Goal: Find specific page/section: Locate a particular part of the current website

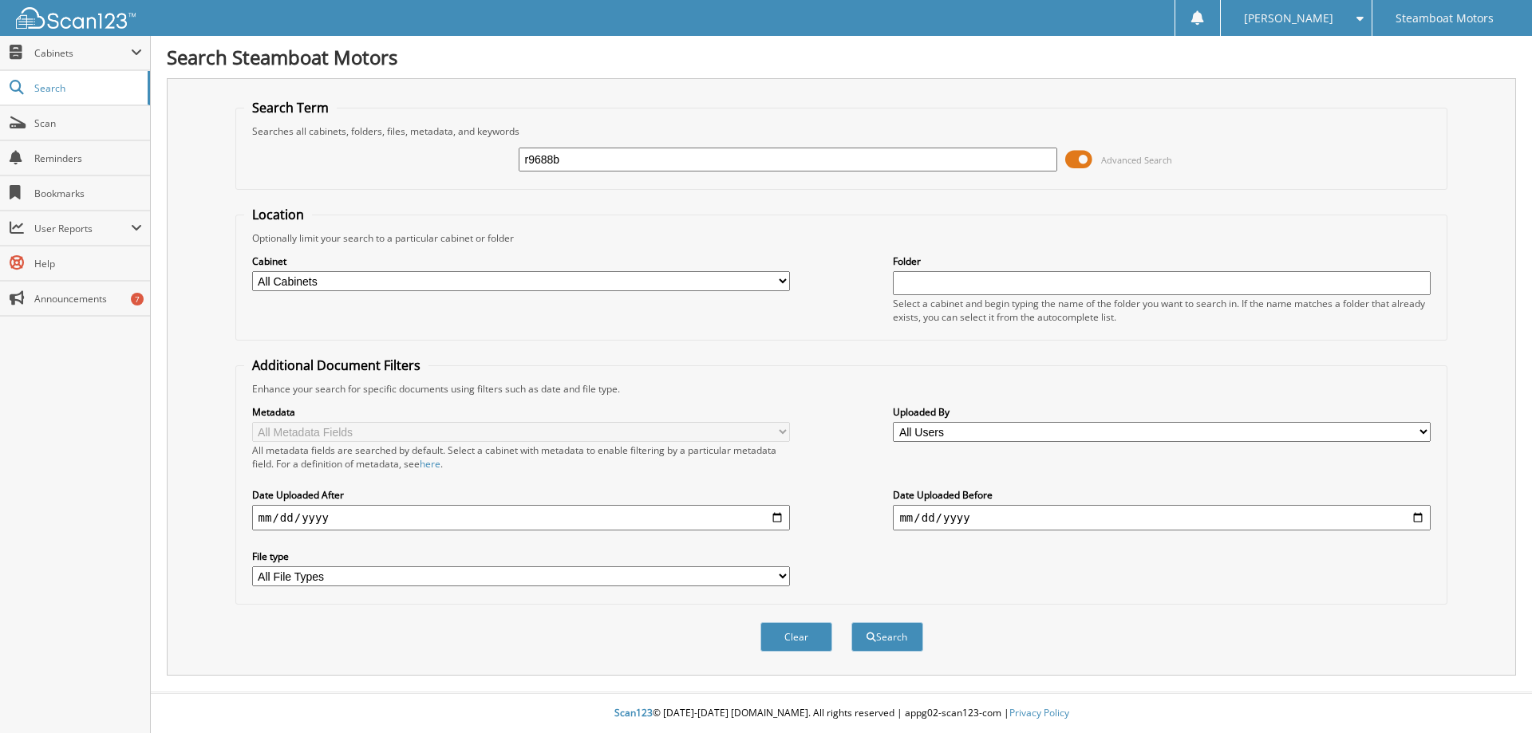
type input "r9688b"
click at [852, 623] on button "Search" at bounding box center [888, 638] width 72 height 30
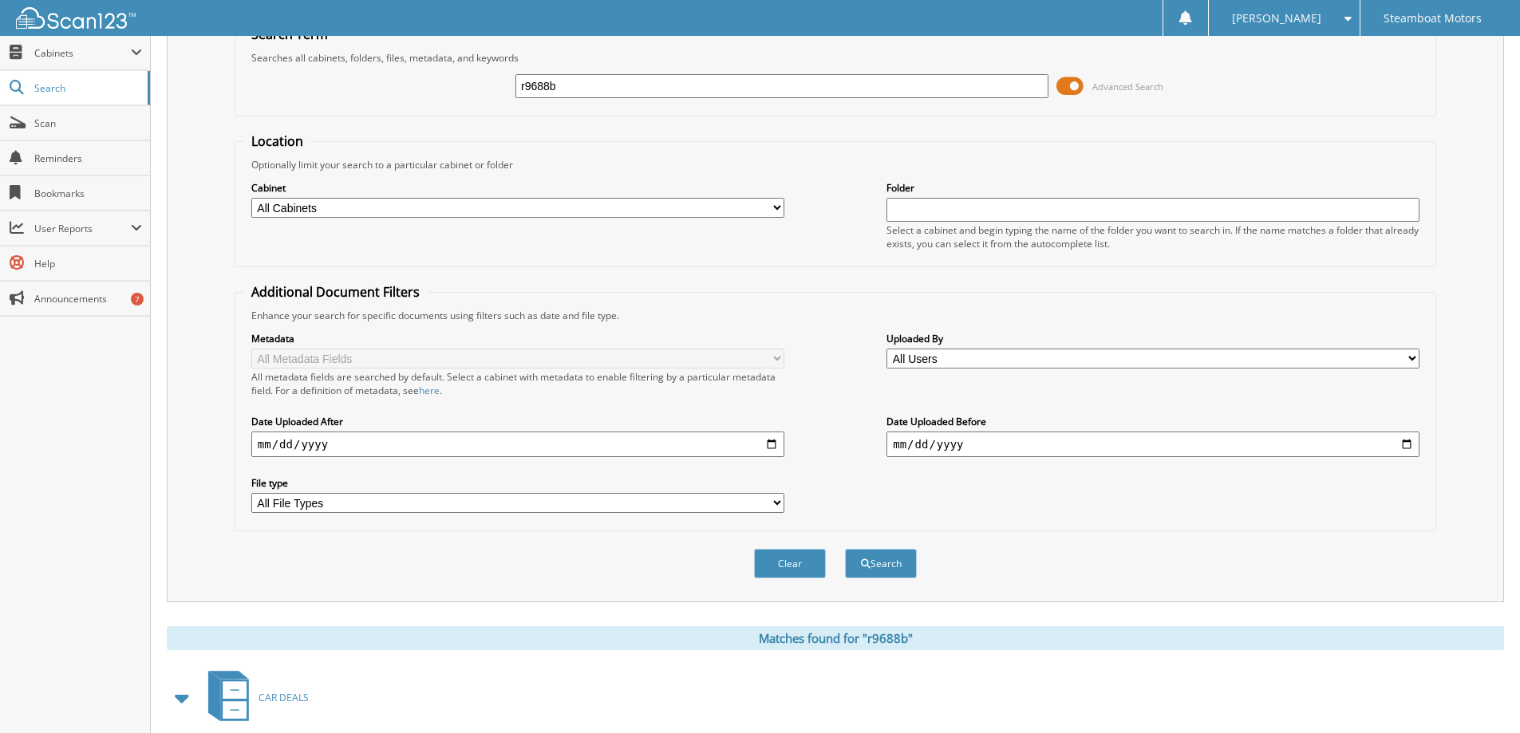
scroll to position [399, 0]
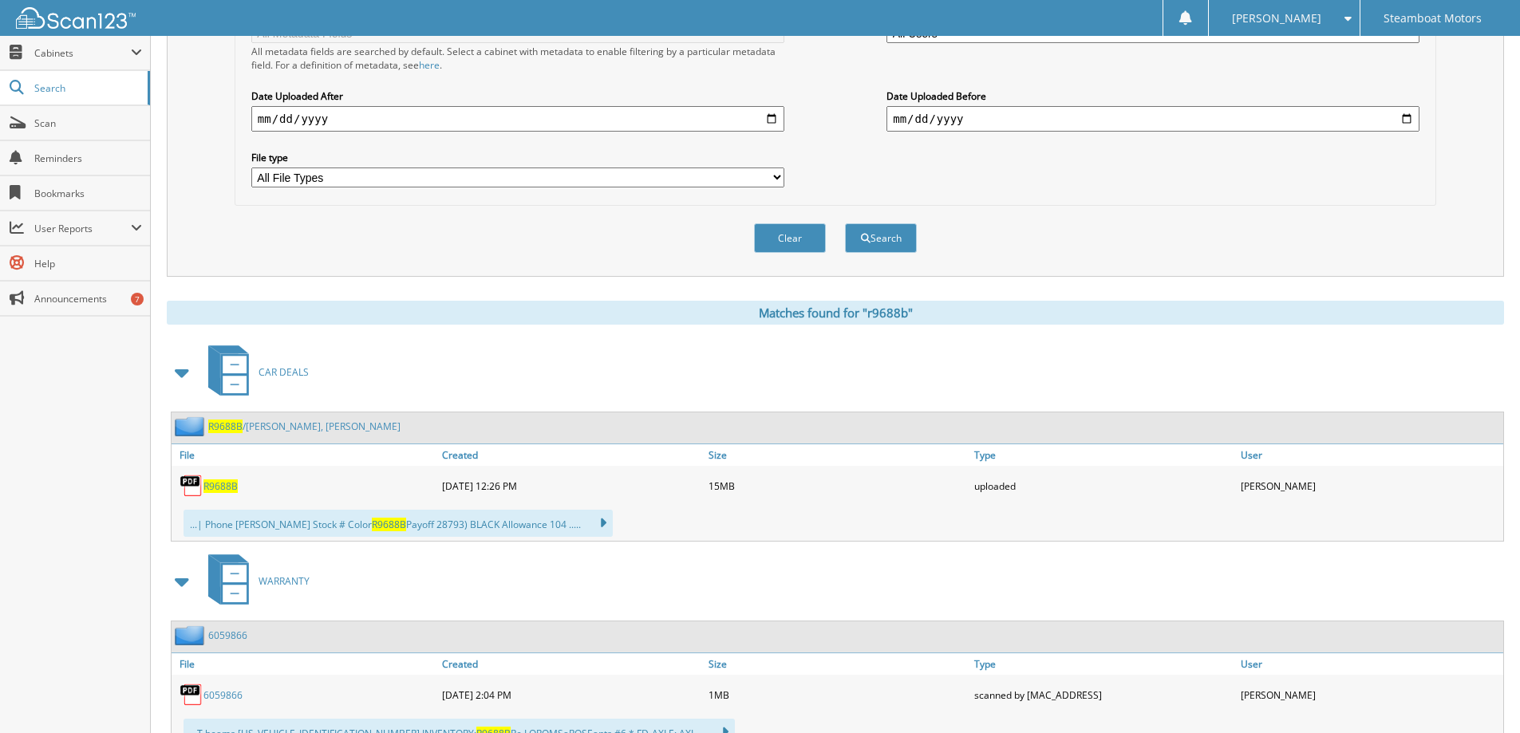
click at [226, 483] on span "R9688B" at bounding box center [221, 487] width 34 height 14
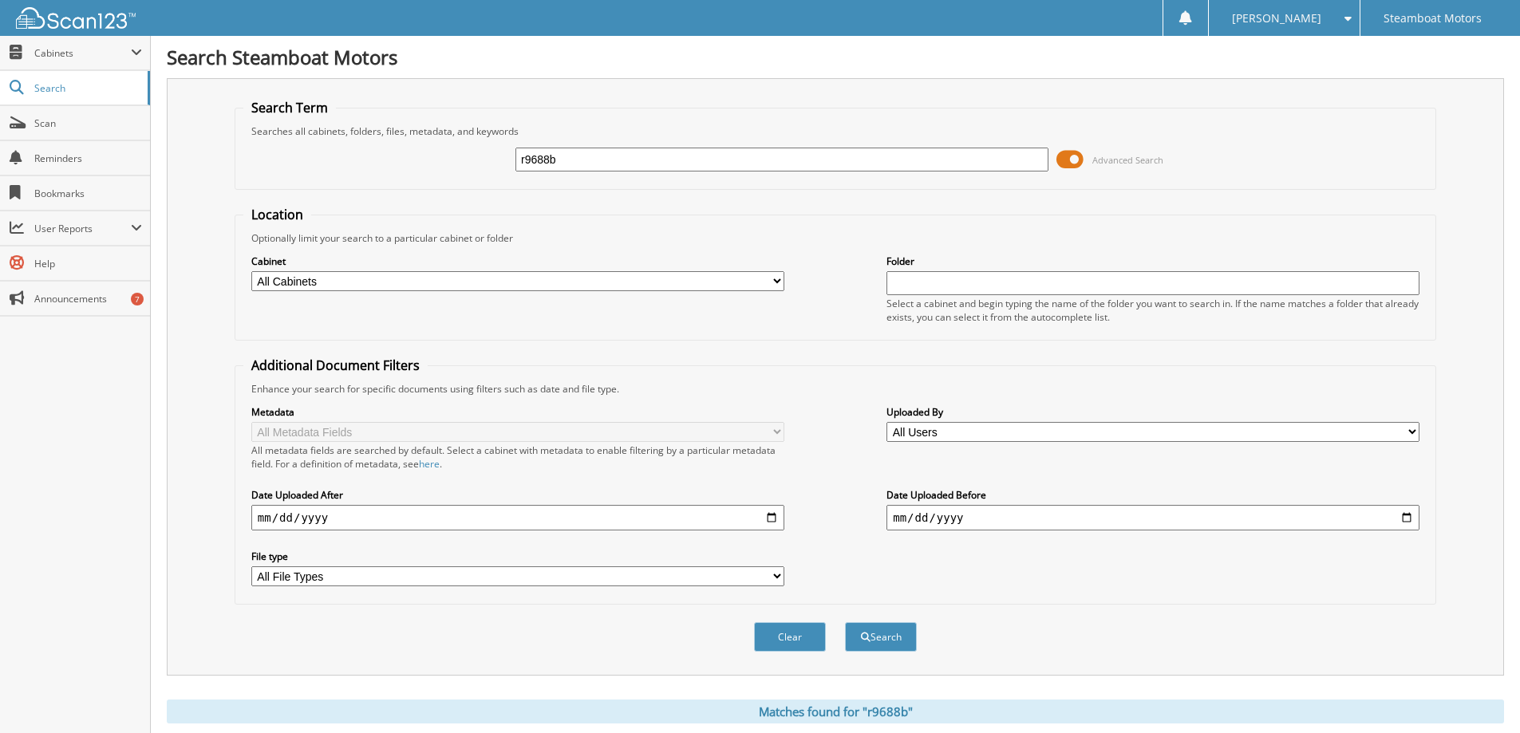
click at [563, 156] on input "r9688b" at bounding box center [782, 160] width 533 height 24
type input "F9992"
click at [845, 623] on button "Search" at bounding box center [881, 638] width 72 height 30
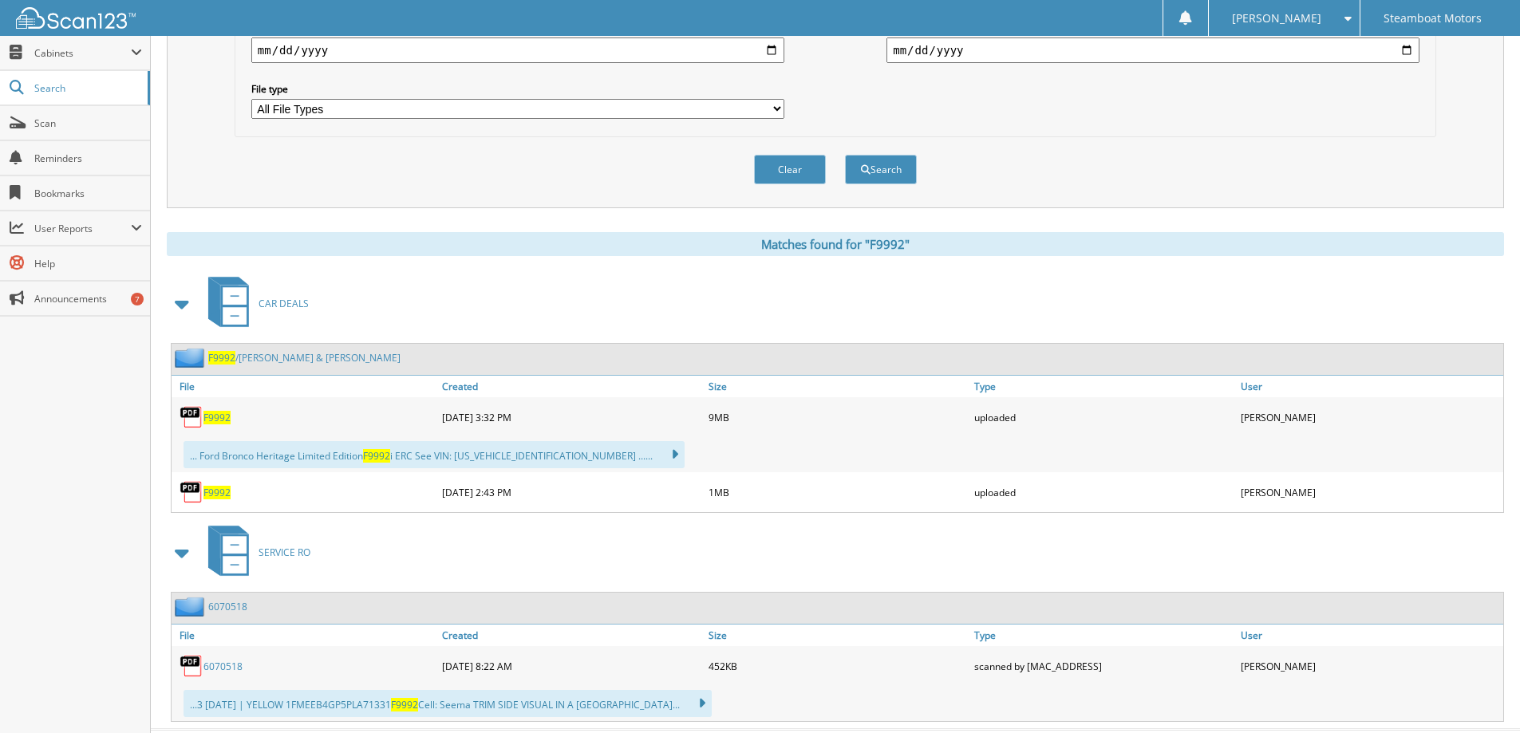
scroll to position [479, 0]
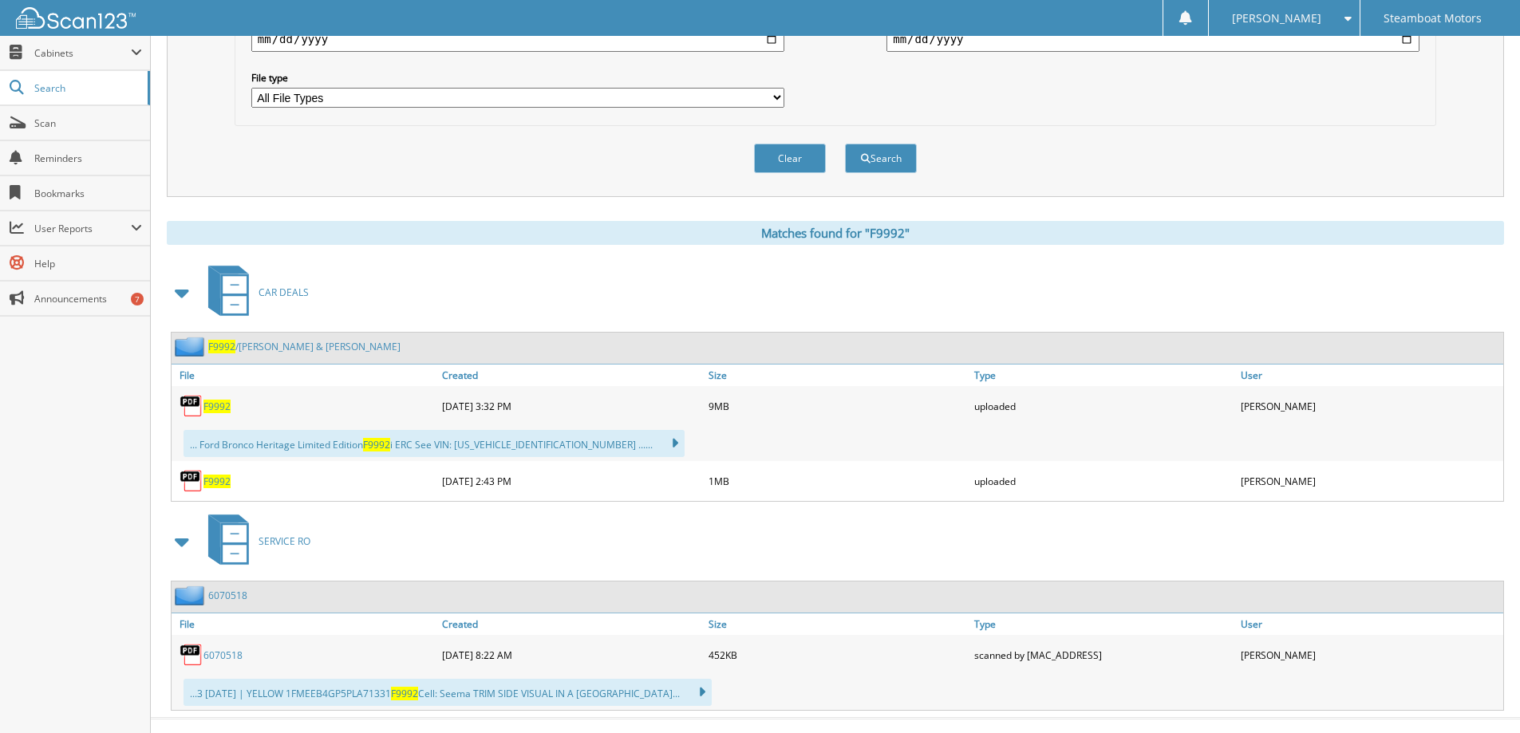
click at [215, 404] on span "F9992" at bounding box center [217, 407] width 27 height 14
